Goal: Navigation & Orientation: Understand site structure

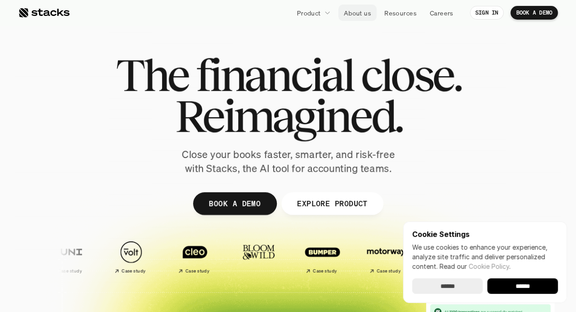
click at [360, 16] on p "About us" at bounding box center [357, 13] width 27 height 10
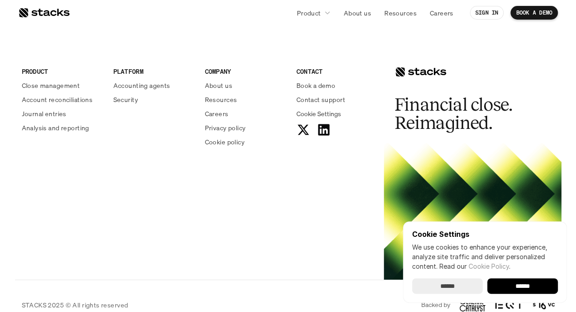
scroll to position [1598, 0]
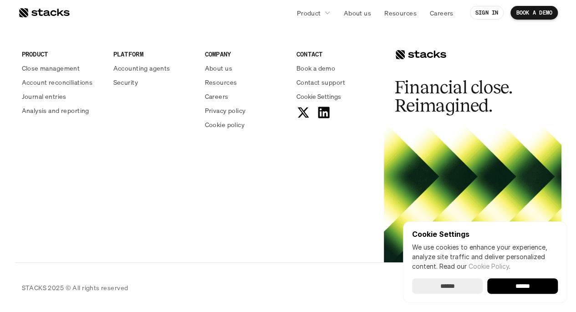
drag, startPoint x: 415, startPoint y: 55, endPoint x: 277, endPoint y: 208, distance: 206.7
click at [277, 208] on div "PRODUCT Close management Account reconciliations Journal entries Analysis and r…" at bounding box center [288, 141] width 547 height 242
click at [228, 84] on p "Resources" at bounding box center [221, 82] width 32 height 10
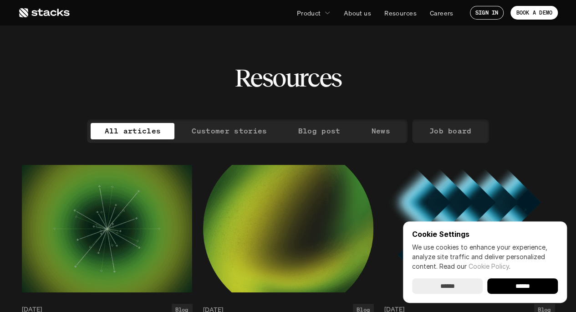
click at [57, 12] on use at bounding box center [44, 12] width 51 height 9
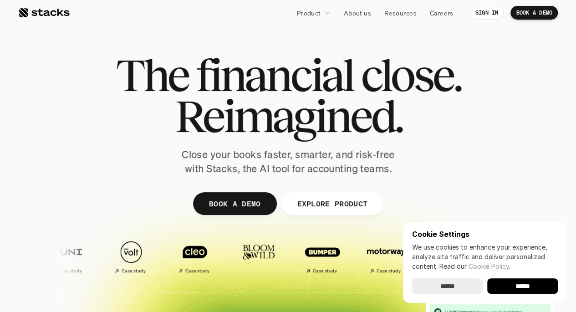
drag, startPoint x: 51, startPoint y: 9, endPoint x: 31, endPoint y: 73, distance: 67.3
click at [31, 73] on div at bounding box center [288, 223] width 547 height 410
